Goal: Navigation & Orientation: Find specific page/section

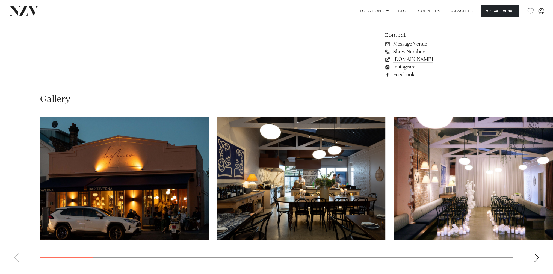
scroll to position [574, 0]
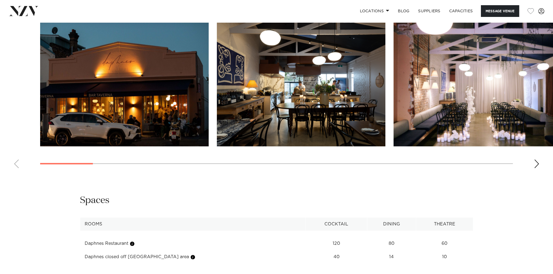
click at [537, 161] on div "Next slide" at bounding box center [536, 164] width 5 height 9
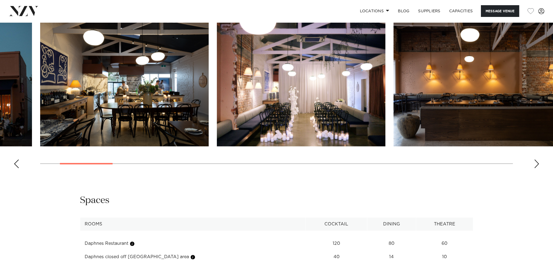
click at [537, 161] on div "Next slide" at bounding box center [536, 164] width 5 height 9
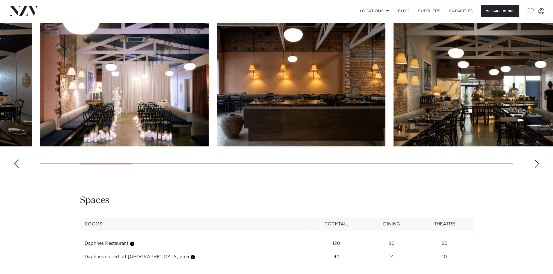
click at [537, 161] on div "Next slide" at bounding box center [536, 164] width 5 height 9
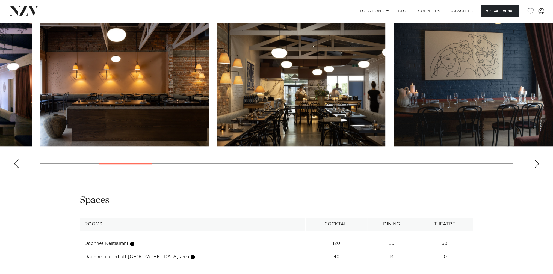
click at [537, 161] on div "Next slide" at bounding box center [536, 164] width 5 height 9
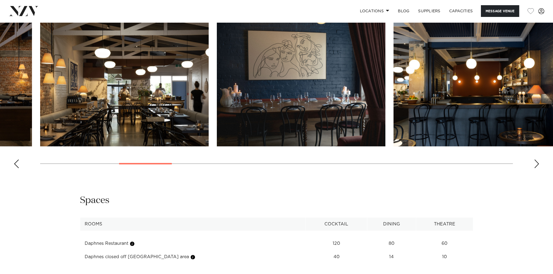
click at [537, 161] on div "Next slide" at bounding box center [536, 164] width 5 height 9
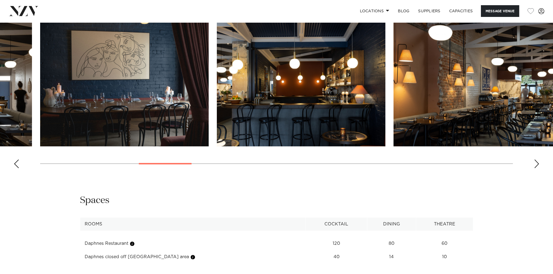
click at [537, 161] on div "Next slide" at bounding box center [536, 164] width 5 height 9
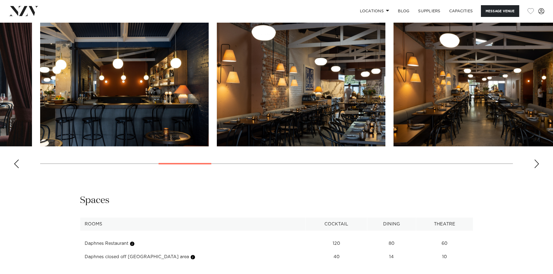
click at [537, 161] on div "Next slide" at bounding box center [536, 164] width 5 height 9
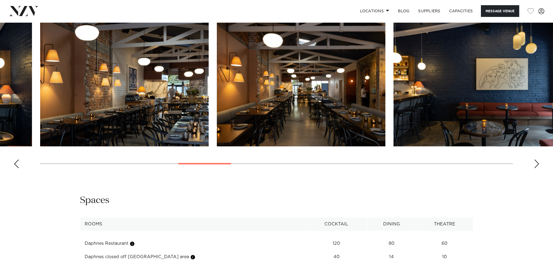
click at [537, 161] on div "Next slide" at bounding box center [536, 164] width 5 height 9
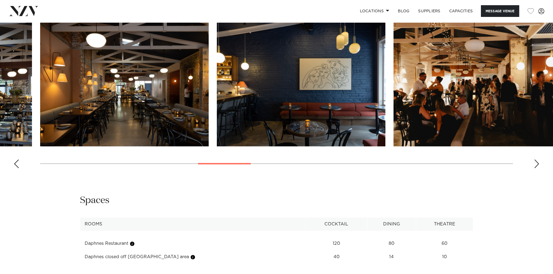
click at [537, 161] on div "Next slide" at bounding box center [536, 164] width 5 height 9
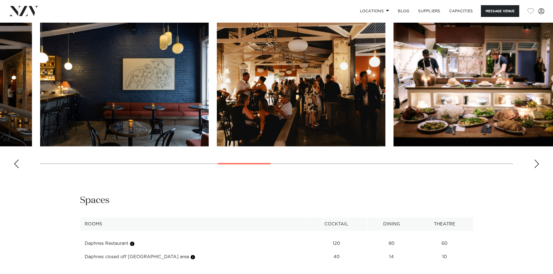
click at [537, 161] on div "Next slide" at bounding box center [536, 164] width 5 height 9
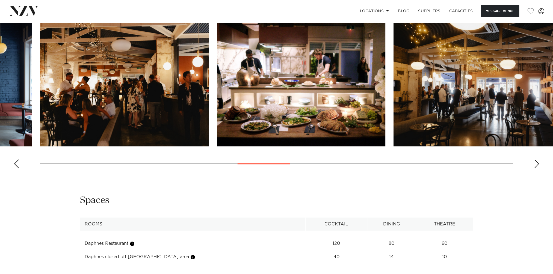
click at [537, 161] on div "Next slide" at bounding box center [536, 164] width 5 height 9
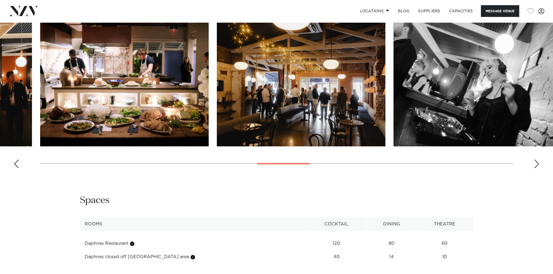
click at [537, 161] on div "Next slide" at bounding box center [536, 164] width 5 height 9
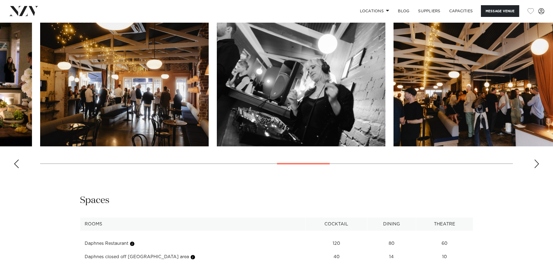
click at [537, 161] on div "Next slide" at bounding box center [536, 164] width 5 height 9
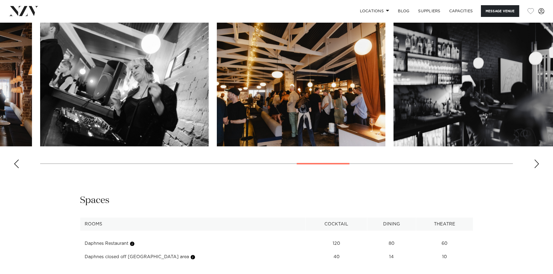
click at [537, 161] on div "Next slide" at bounding box center [536, 164] width 5 height 9
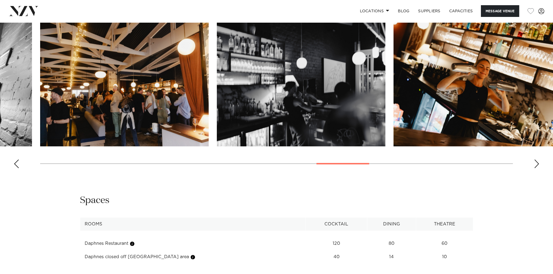
click at [537, 161] on div "Next slide" at bounding box center [536, 164] width 5 height 9
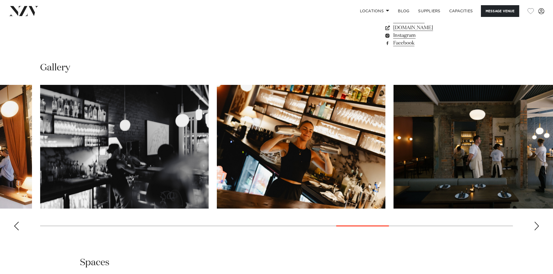
scroll to position [464, 0]
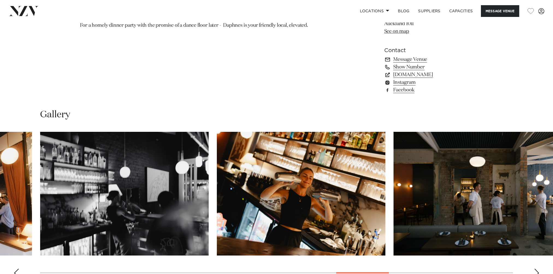
click at [19, 269] on div "Previous slide" at bounding box center [16, 273] width 5 height 9
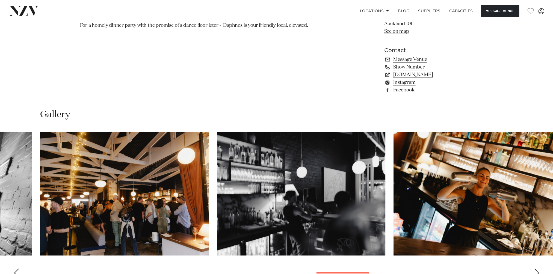
click at [19, 269] on div "Previous slide" at bounding box center [16, 273] width 5 height 9
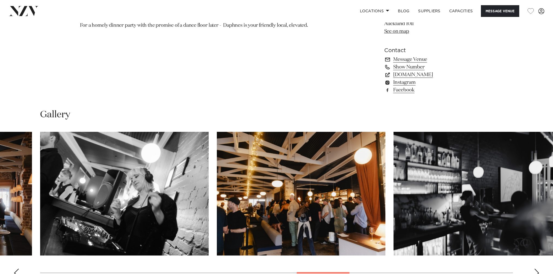
click at [19, 269] on div "Previous slide" at bounding box center [16, 273] width 5 height 9
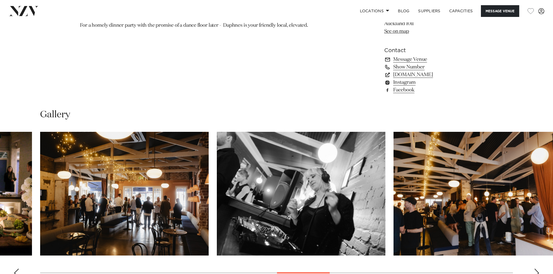
click at [19, 269] on div "Previous slide" at bounding box center [16, 273] width 5 height 9
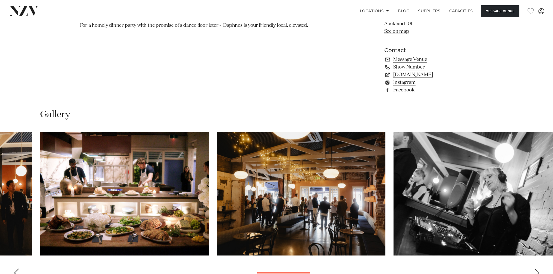
click at [19, 269] on div "Previous slide" at bounding box center [16, 273] width 5 height 9
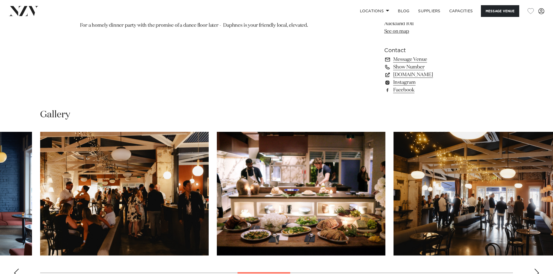
click at [19, 269] on div "Previous slide" at bounding box center [16, 273] width 5 height 9
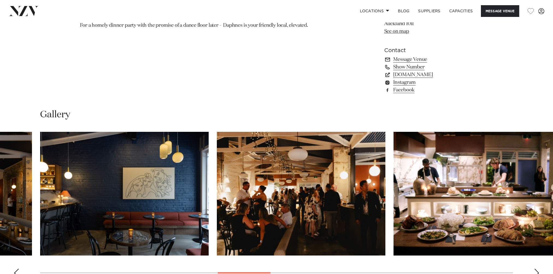
click at [19, 269] on div "Previous slide" at bounding box center [16, 273] width 5 height 9
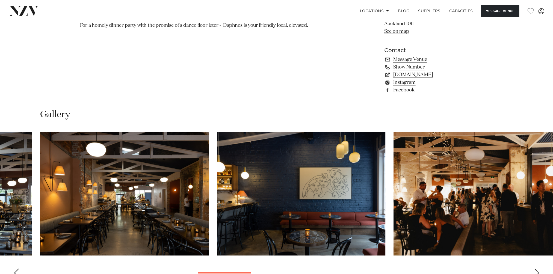
click at [19, 269] on div "Previous slide" at bounding box center [16, 273] width 5 height 9
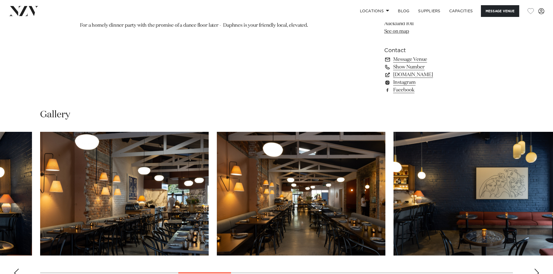
click at [19, 269] on div "Previous slide" at bounding box center [16, 273] width 5 height 9
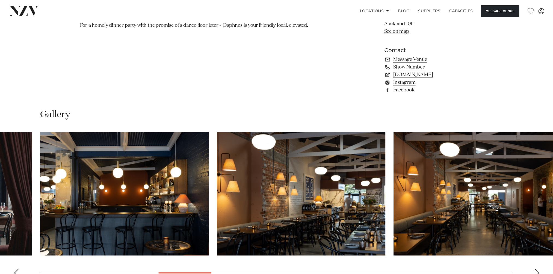
click at [19, 269] on div "Previous slide" at bounding box center [16, 273] width 5 height 9
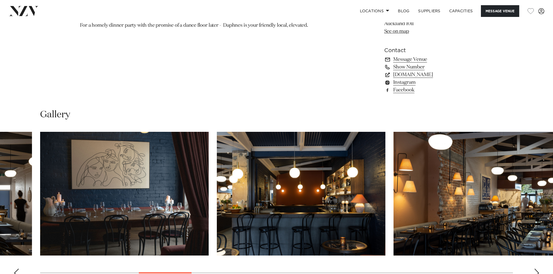
click at [19, 269] on div "Previous slide" at bounding box center [16, 273] width 5 height 9
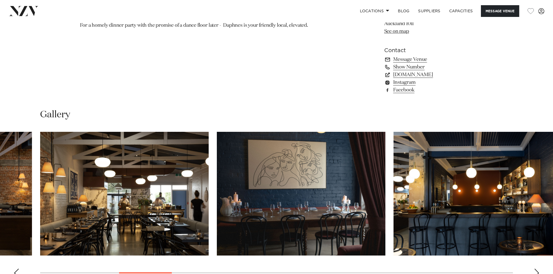
click at [19, 269] on div "Previous slide" at bounding box center [16, 273] width 5 height 9
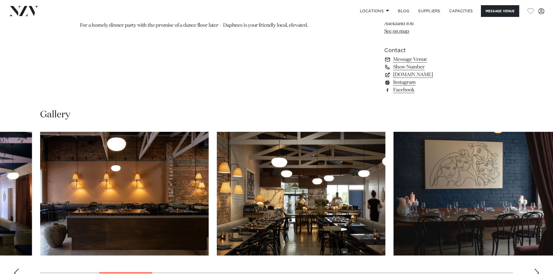
click at [19, 269] on div "Previous slide" at bounding box center [16, 273] width 5 height 9
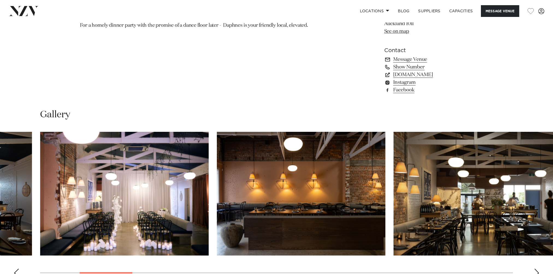
click at [19, 269] on div "Previous slide" at bounding box center [16, 273] width 5 height 9
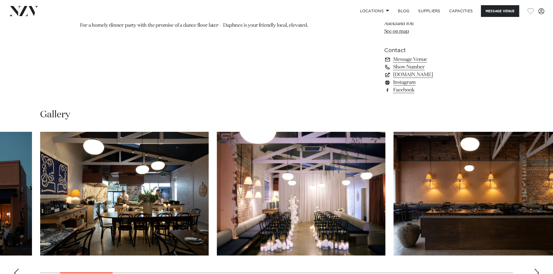
click at [537, 271] on div "Next slide" at bounding box center [536, 273] width 5 height 9
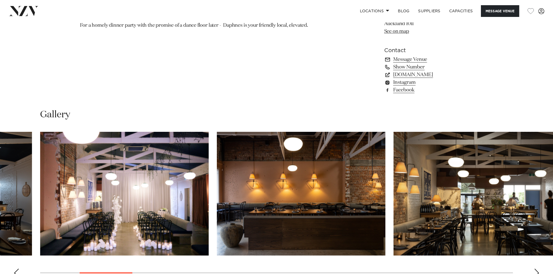
click at [537, 271] on div "Next slide" at bounding box center [536, 273] width 5 height 9
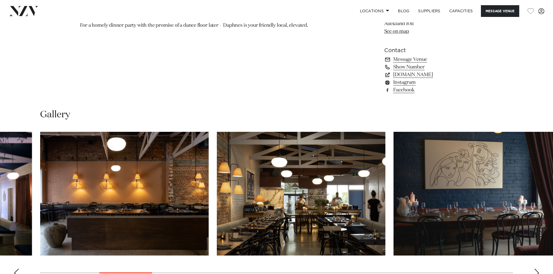
click at [537, 271] on div "Next slide" at bounding box center [536, 273] width 5 height 9
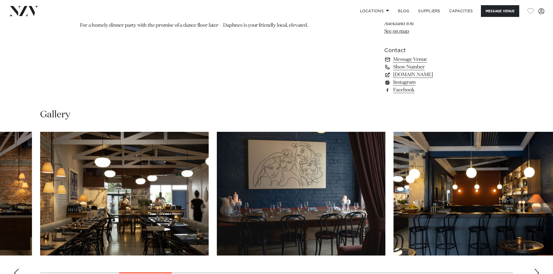
click at [537, 271] on div "Next slide" at bounding box center [536, 273] width 5 height 9
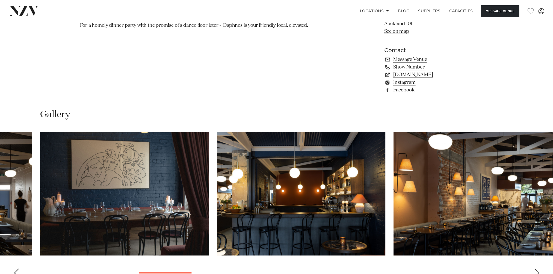
click at [537, 271] on div "Next slide" at bounding box center [536, 273] width 5 height 9
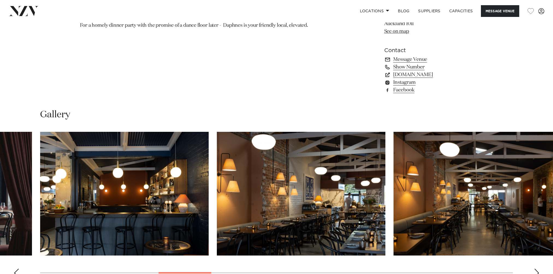
click at [537, 271] on div "Next slide" at bounding box center [536, 273] width 5 height 9
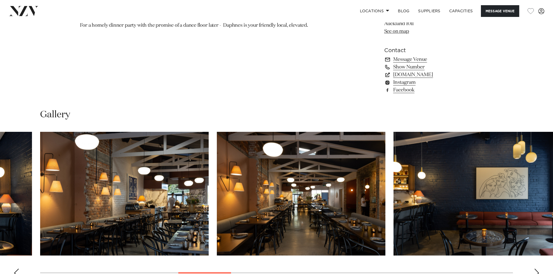
click at [537, 271] on div "Next slide" at bounding box center [536, 273] width 5 height 9
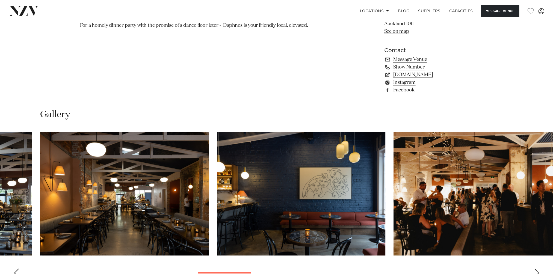
click at [537, 271] on div "Next slide" at bounding box center [536, 273] width 5 height 9
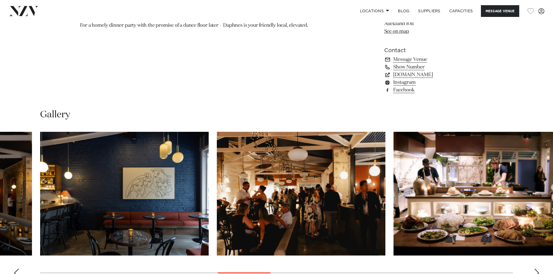
click at [537, 271] on div "Next slide" at bounding box center [536, 273] width 5 height 9
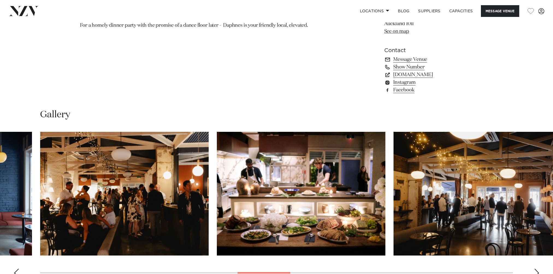
click at [537, 271] on div "Next slide" at bounding box center [536, 273] width 5 height 9
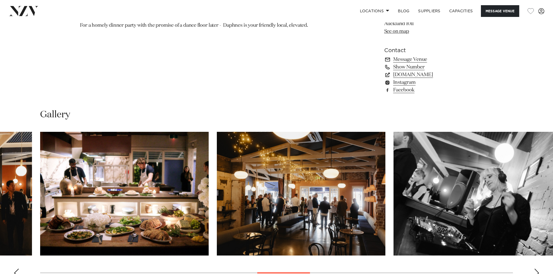
click at [537, 271] on div "Next slide" at bounding box center [536, 273] width 5 height 9
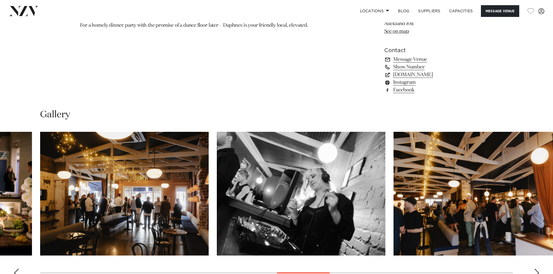
click at [537, 271] on div "Next slide" at bounding box center [536, 273] width 5 height 9
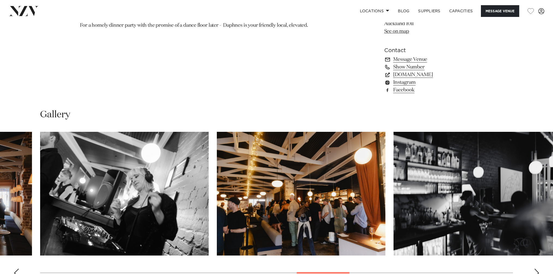
click at [537, 271] on div "Next slide" at bounding box center [536, 273] width 5 height 9
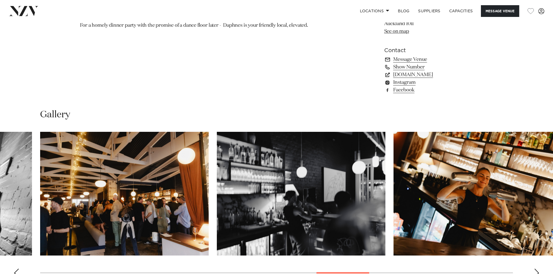
click at [537, 271] on div "Next slide" at bounding box center [536, 273] width 5 height 9
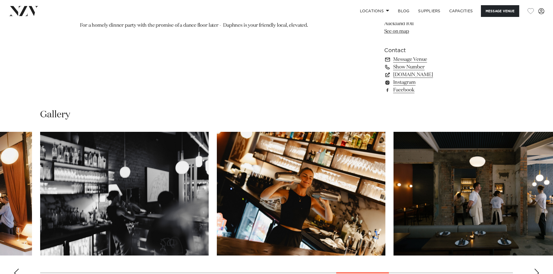
click at [537, 271] on div "Next slide" at bounding box center [536, 273] width 5 height 9
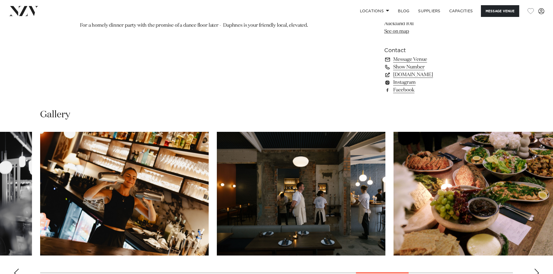
click at [537, 271] on div "Next slide" at bounding box center [536, 273] width 5 height 9
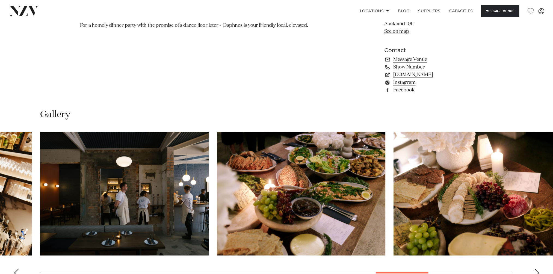
click at [537, 271] on div "Next slide" at bounding box center [536, 273] width 5 height 9
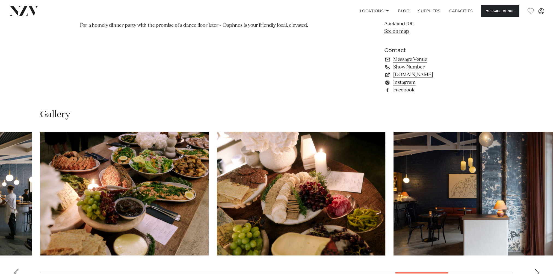
click at [537, 271] on div "Next slide" at bounding box center [536, 273] width 5 height 9
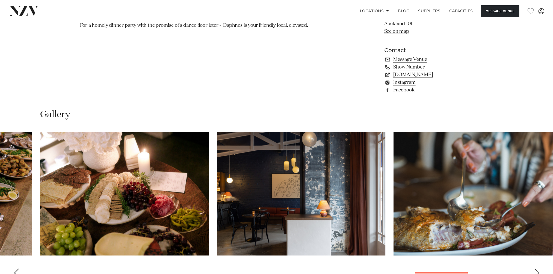
click at [537, 271] on div "Next slide" at bounding box center [536, 273] width 5 height 9
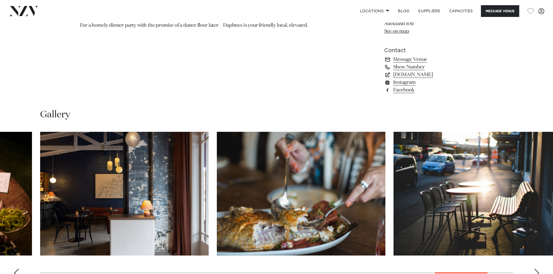
click at [537, 271] on div "Next slide" at bounding box center [536, 273] width 5 height 9
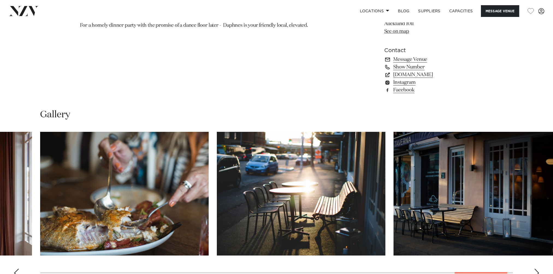
click at [537, 271] on div "Next slide" at bounding box center [536, 273] width 5 height 9
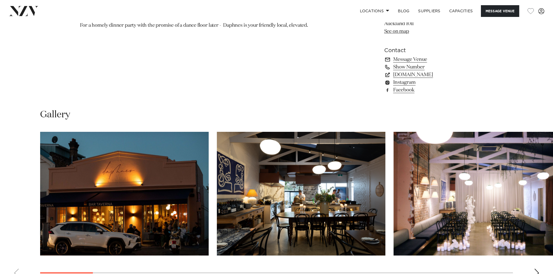
click at [9, 272] on swiper-container at bounding box center [276, 207] width 553 height 150
click at [408, 74] on link "[DOMAIN_NAME]" at bounding box center [428, 75] width 89 height 8
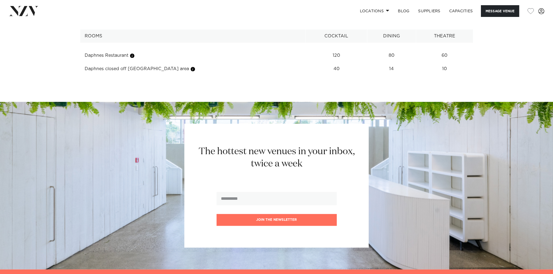
scroll to position [765, 0]
